Goal: Task Accomplishment & Management: Manage account settings

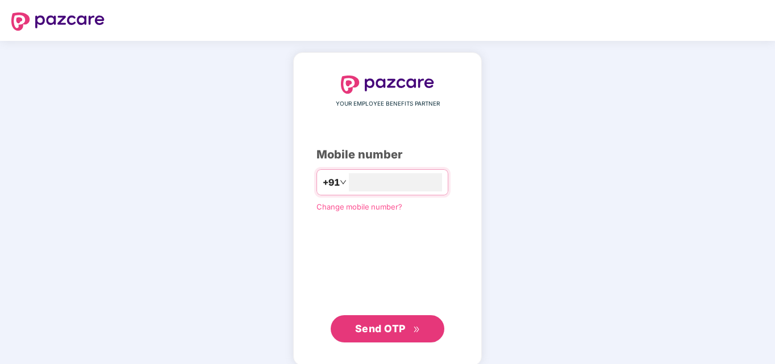
type input "**********"
click at [369, 328] on span "Send OTP" at bounding box center [380, 329] width 51 height 12
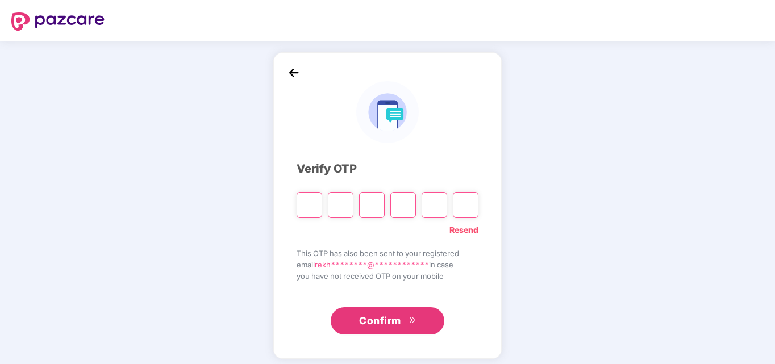
type input "*"
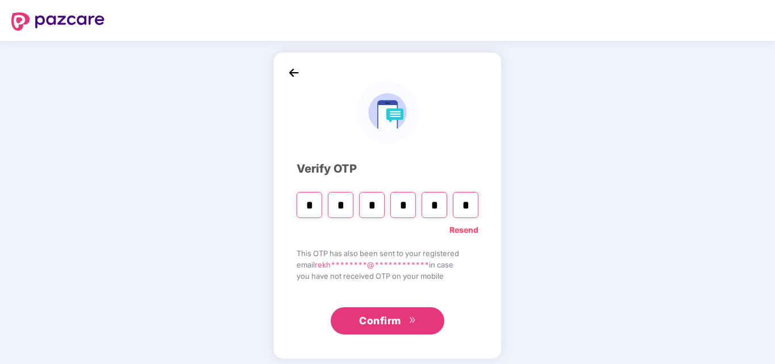
type input "*"
click at [458, 230] on link "Resend" at bounding box center [464, 230] width 29 height 13
click at [311, 201] on input "Please enter verification code. Digit 1" at bounding box center [310, 205] width 26 height 26
type input "*"
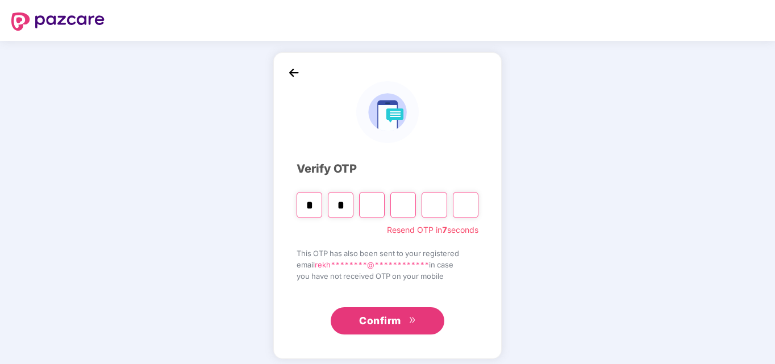
type input "*"
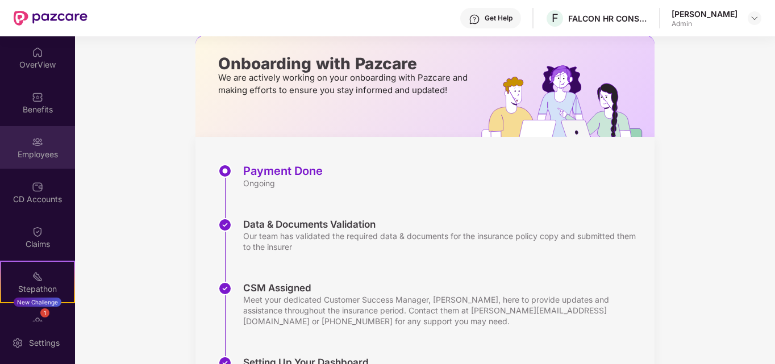
click at [39, 152] on div "Employees" at bounding box center [37, 154] width 75 height 11
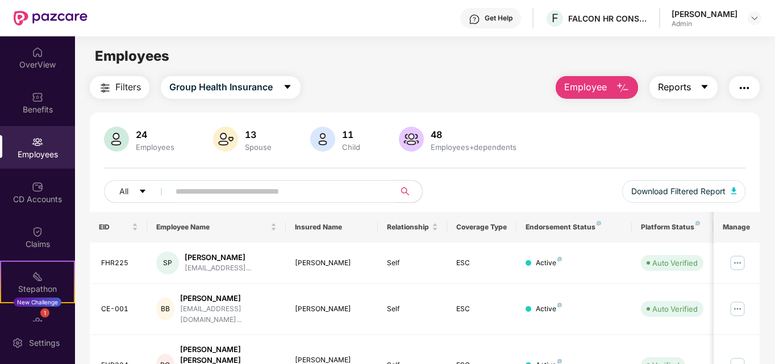
click at [709, 86] on icon "caret-down" at bounding box center [704, 86] width 9 height 9
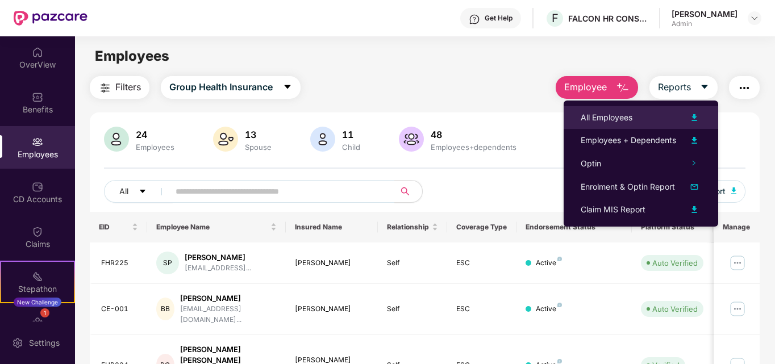
click at [694, 115] on img at bounding box center [695, 118] width 14 height 14
